Goal: Entertainment & Leisure: Consume media (video, audio)

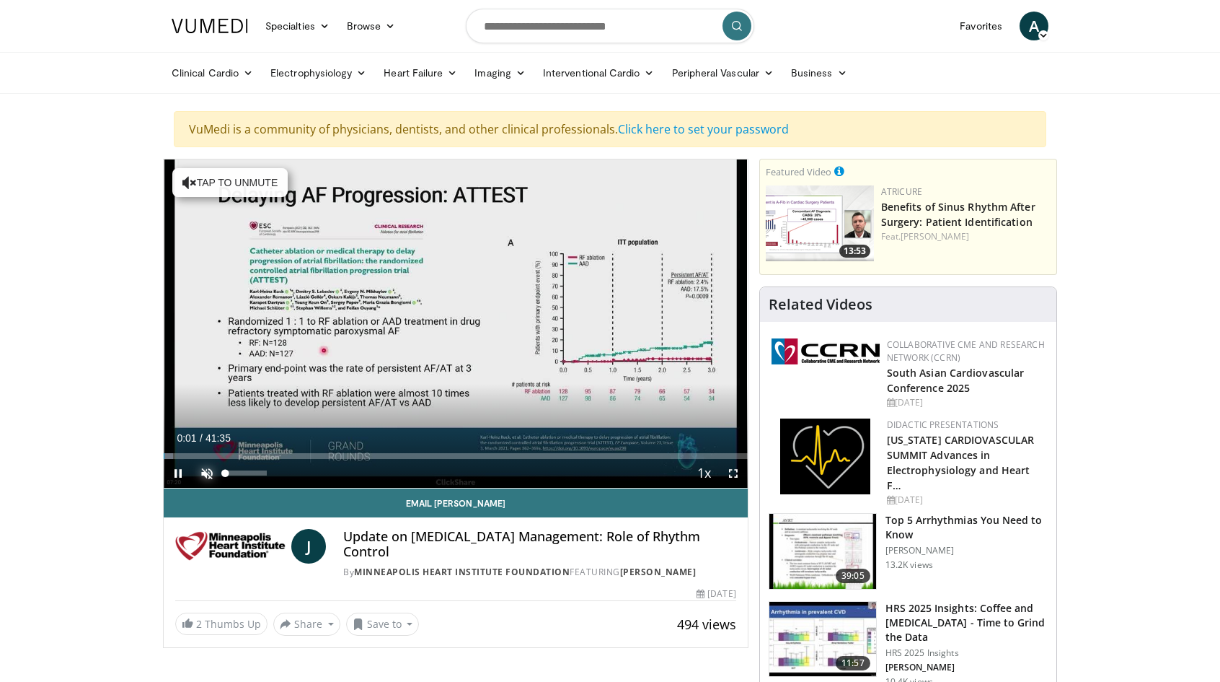
click at [219, 472] on span "Video Player" at bounding box center [207, 473] width 29 height 29
click at [731, 471] on span "Video Player" at bounding box center [733, 473] width 29 height 29
click at [741, 472] on span "Video Player" at bounding box center [733, 473] width 29 height 29
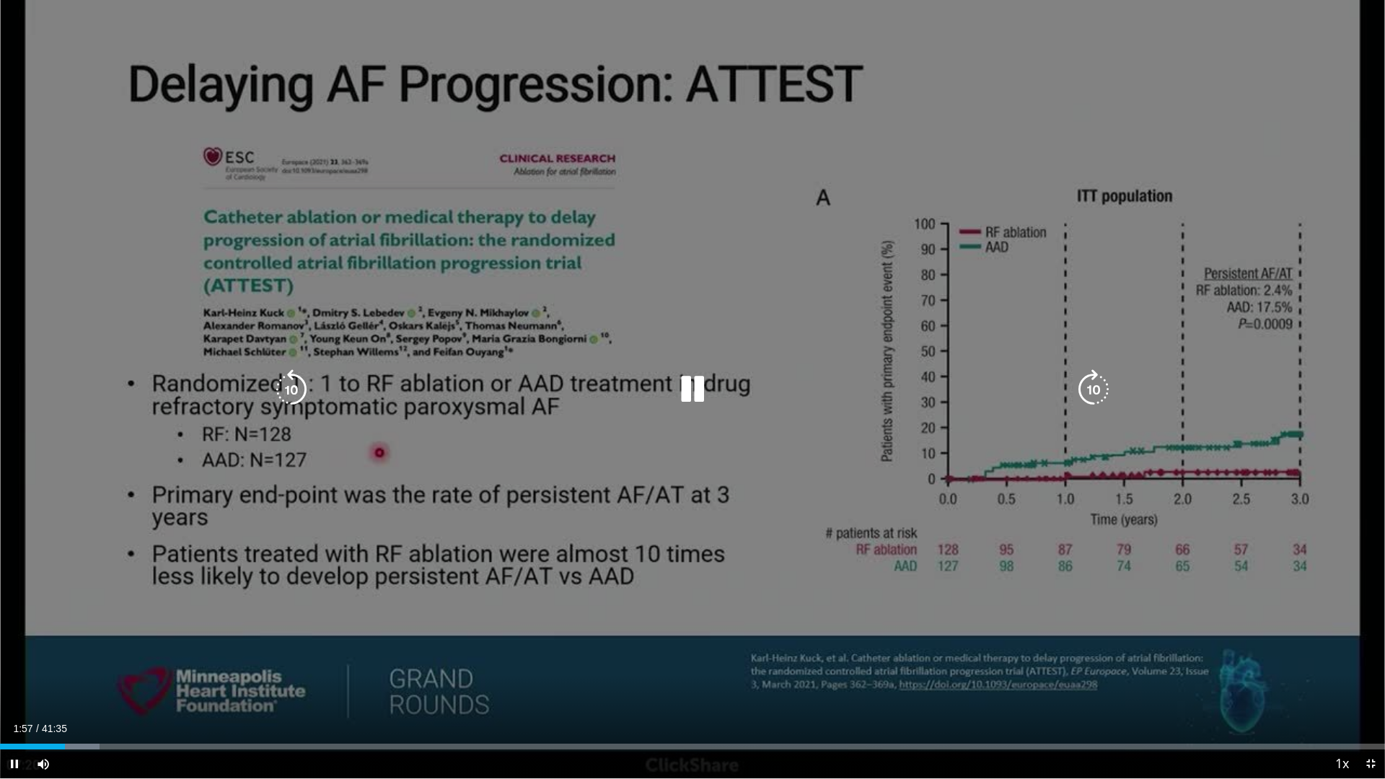
drag, startPoint x: 710, startPoint y: 371, endPoint x: 702, endPoint y: 380, distance: 12.8
click at [703, 372] on icon "Video Player" at bounding box center [692, 389] width 40 height 40
